Goal: Task Accomplishment & Management: Manage account settings

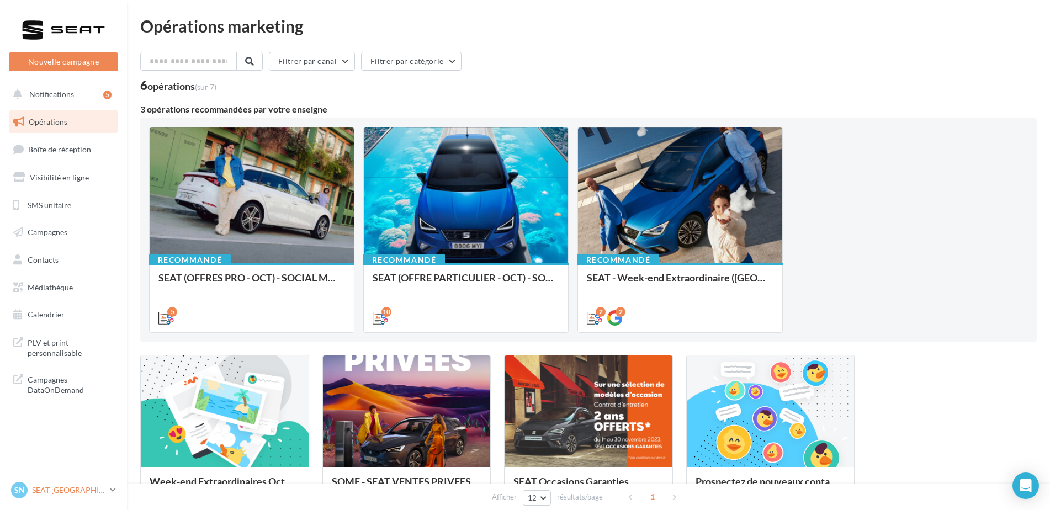
click at [56, 488] on p "SEAT [GEOGRAPHIC_DATA]" at bounding box center [68, 490] width 73 height 11
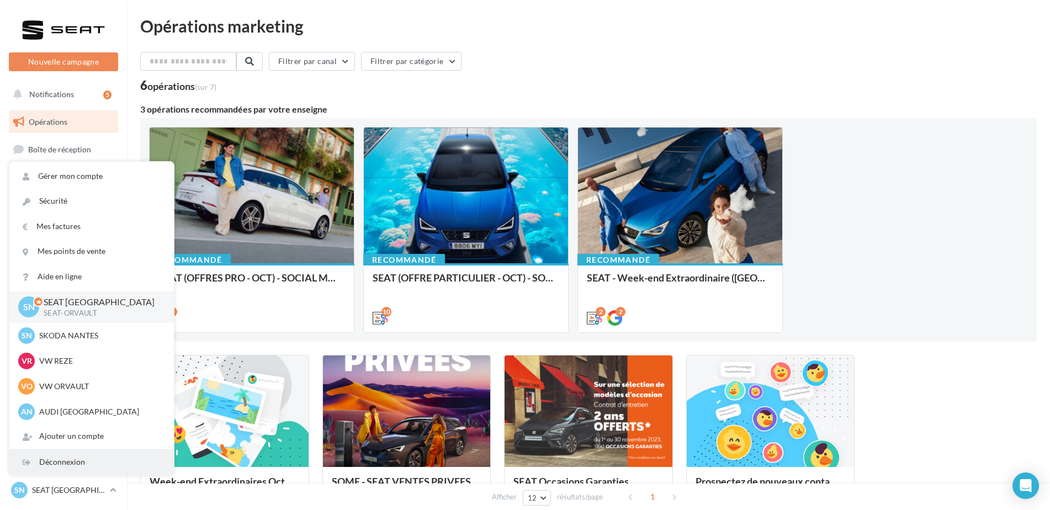
click at [80, 459] on div "Déconnexion" at bounding box center [91, 462] width 165 height 25
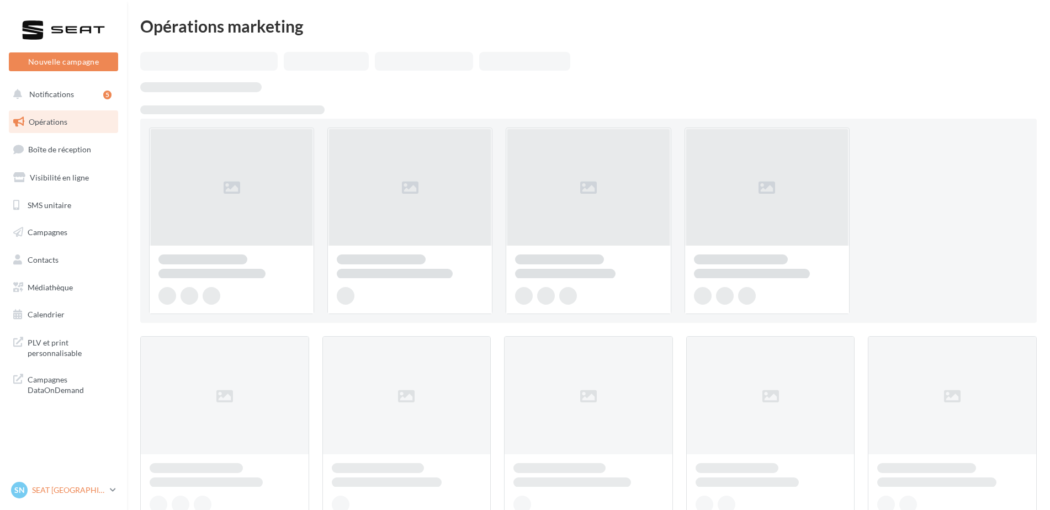
click at [66, 489] on p "SEAT [GEOGRAPHIC_DATA]" at bounding box center [68, 490] width 73 height 11
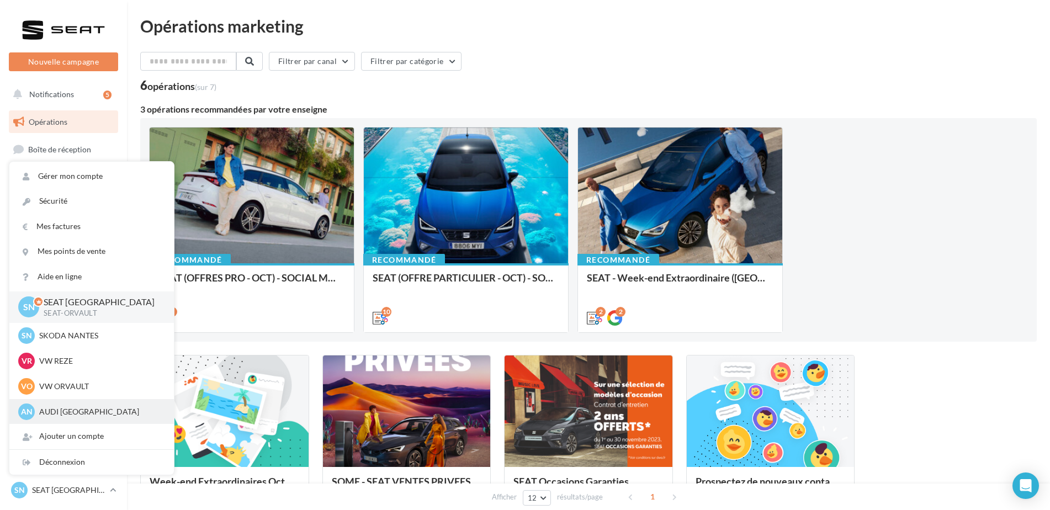
click at [77, 414] on p "AUDI [GEOGRAPHIC_DATA]" at bounding box center [99, 411] width 121 height 11
